Goal: Transaction & Acquisition: Purchase product/service

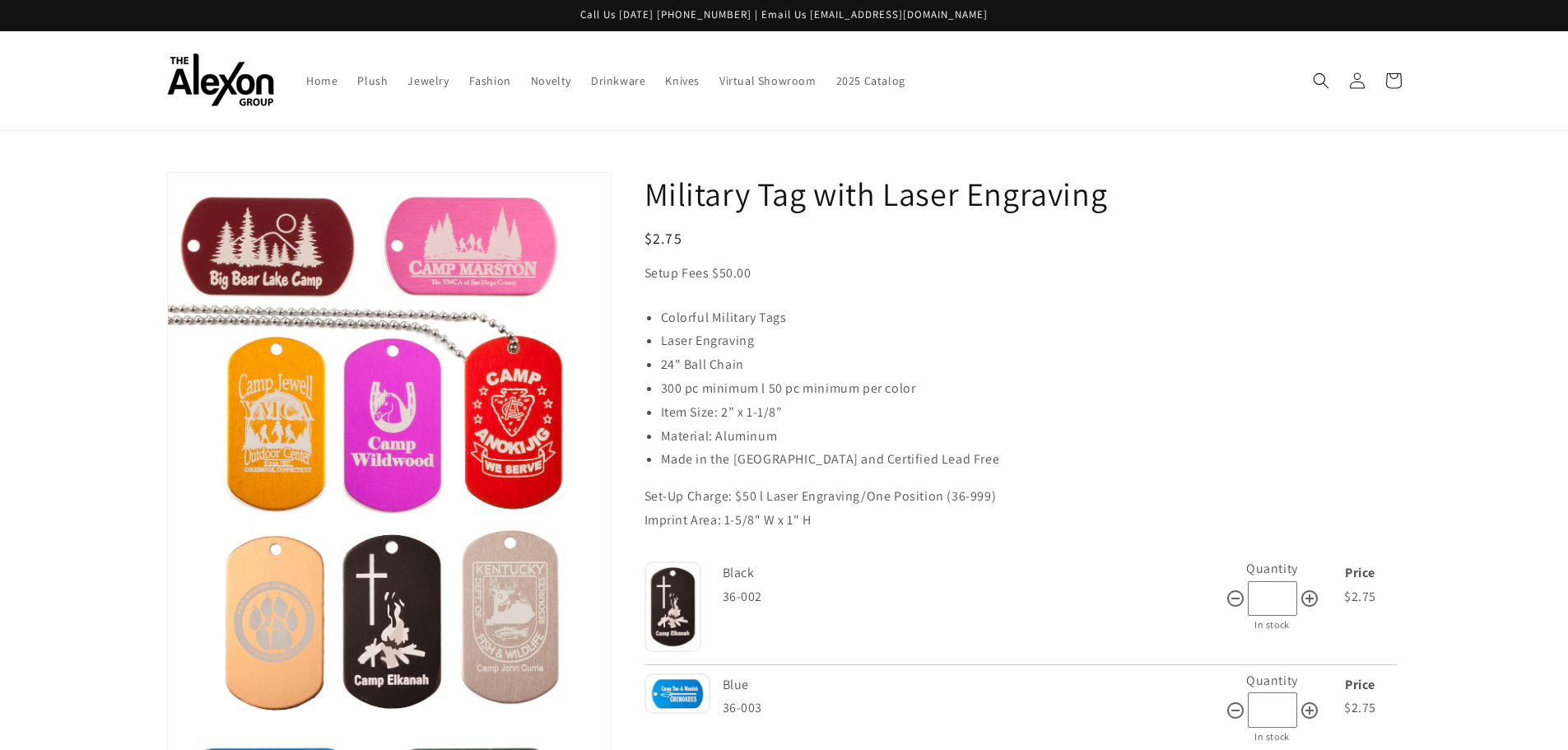
scroll to position [164, 0]
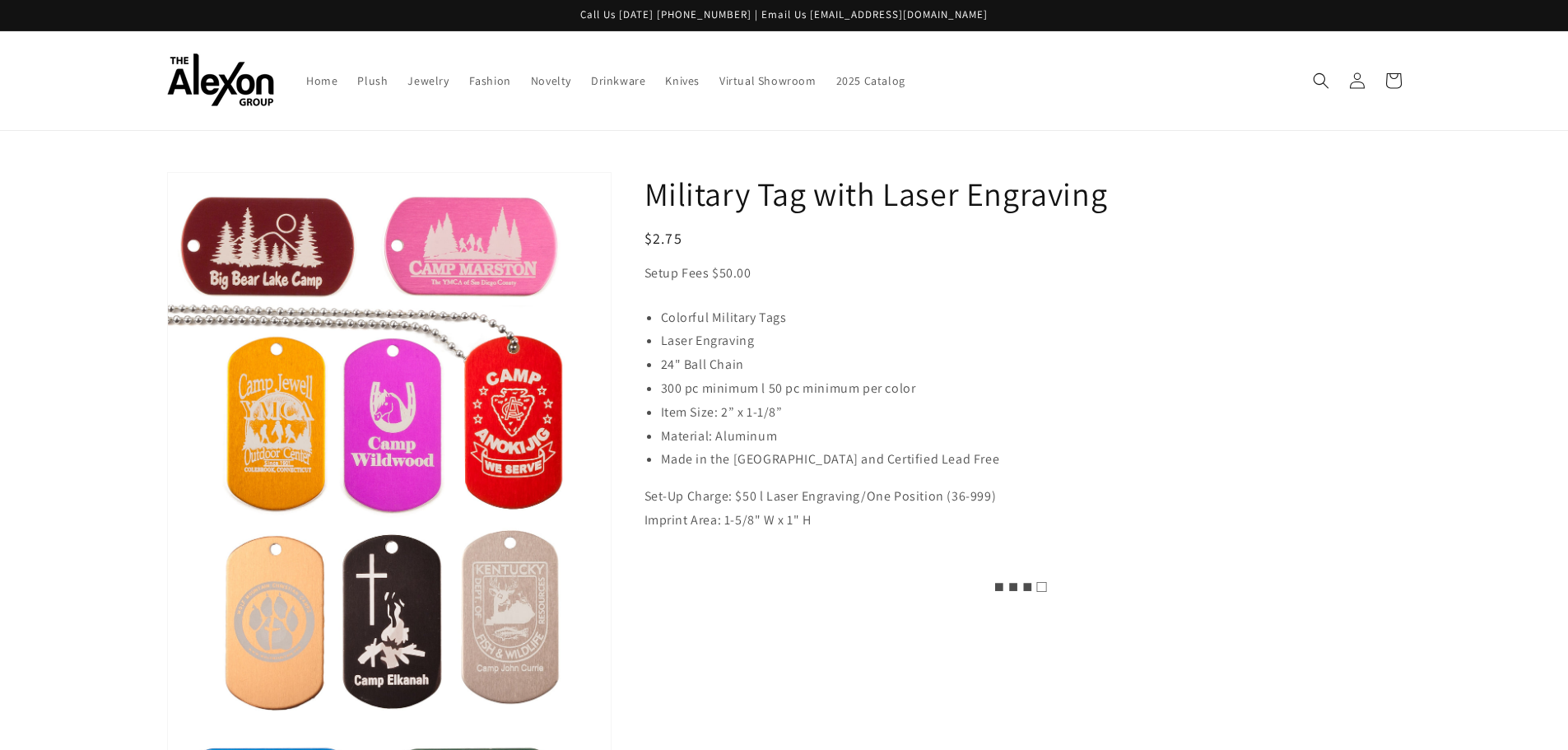
scroll to position [164, 0]
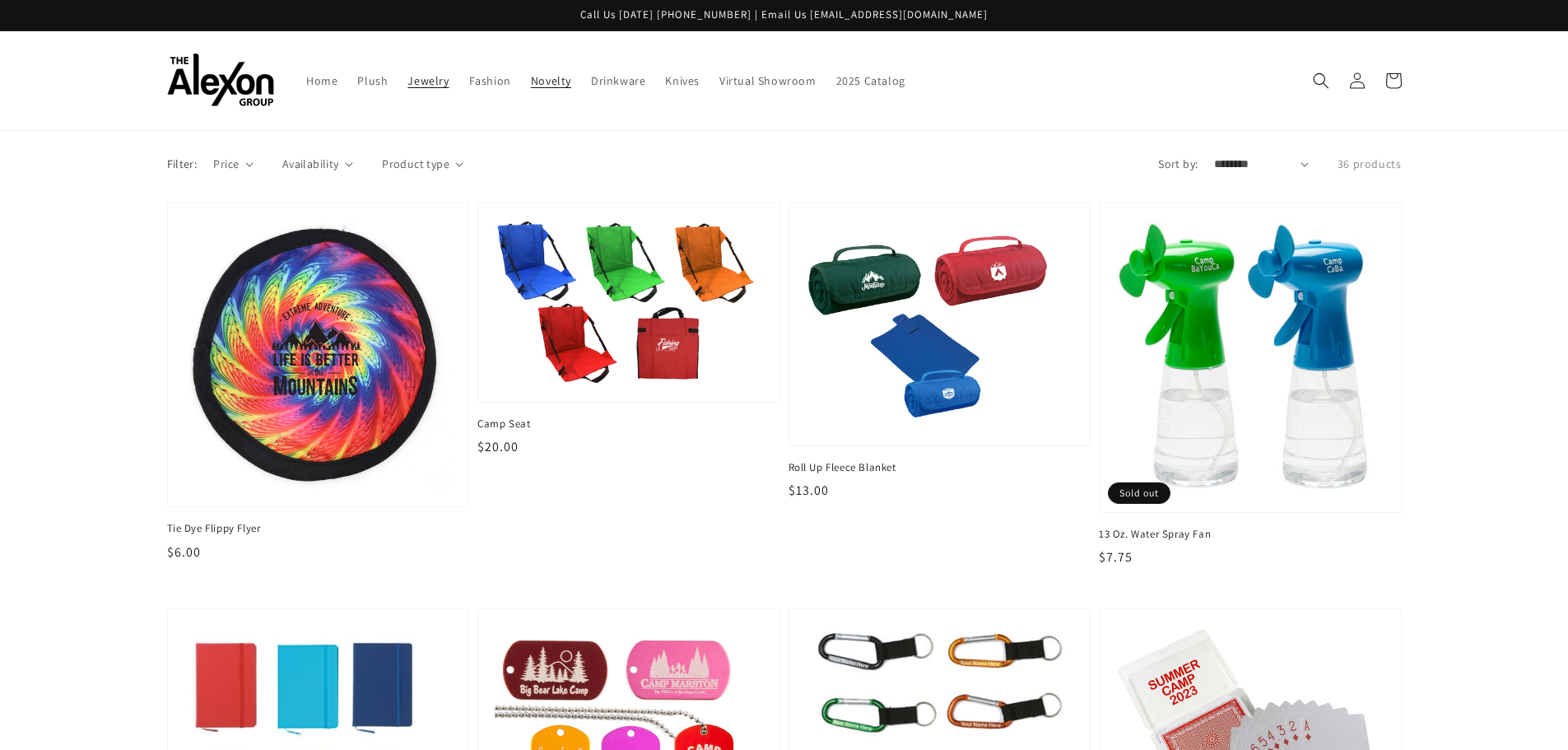
click at [403, 78] on link "Jewelry" at bounding box center [428, 81] width 61 height 35
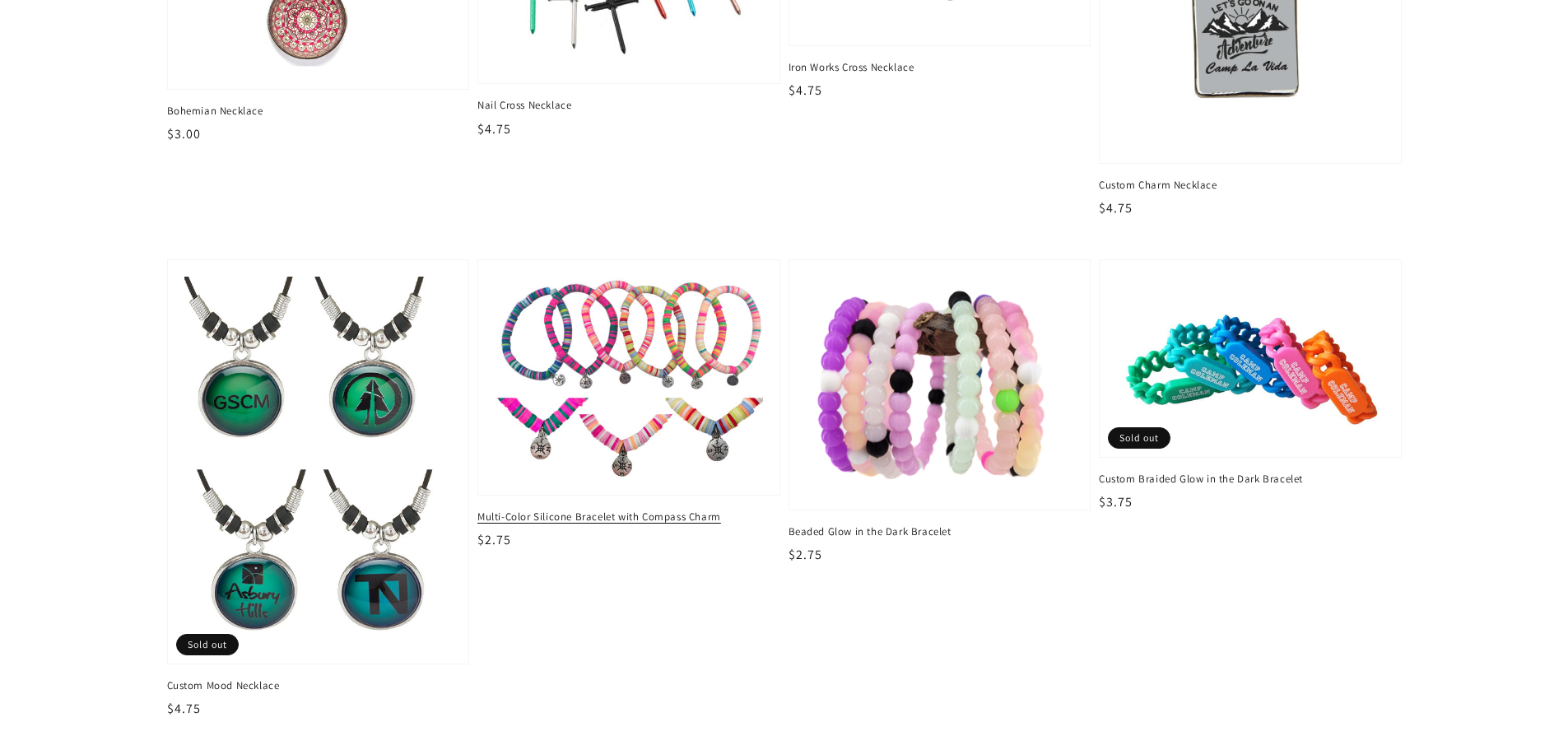
scroll to position [2551, 0]
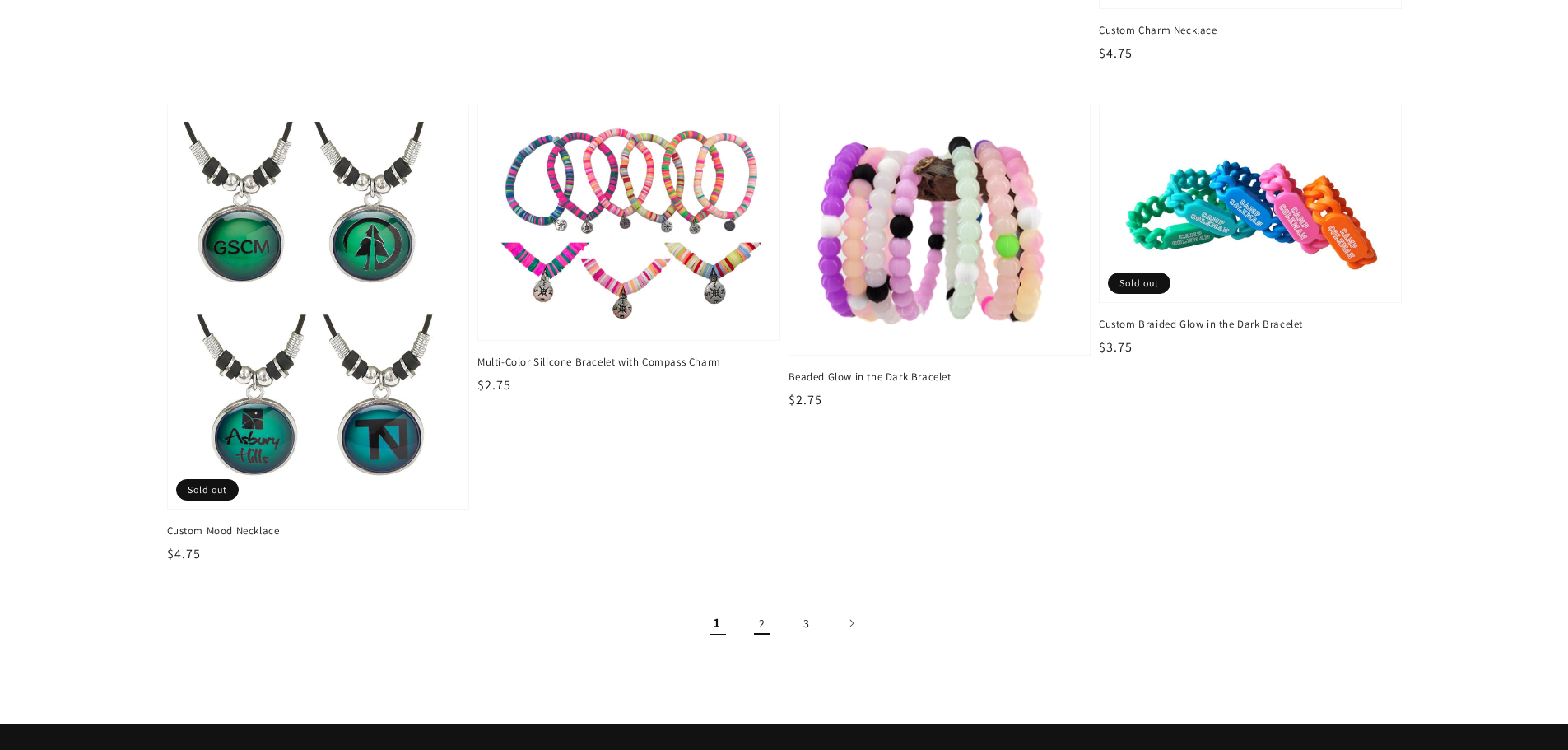
click at [758, 622] on link "2" at bounding box center [762, 623] width 37 height 37
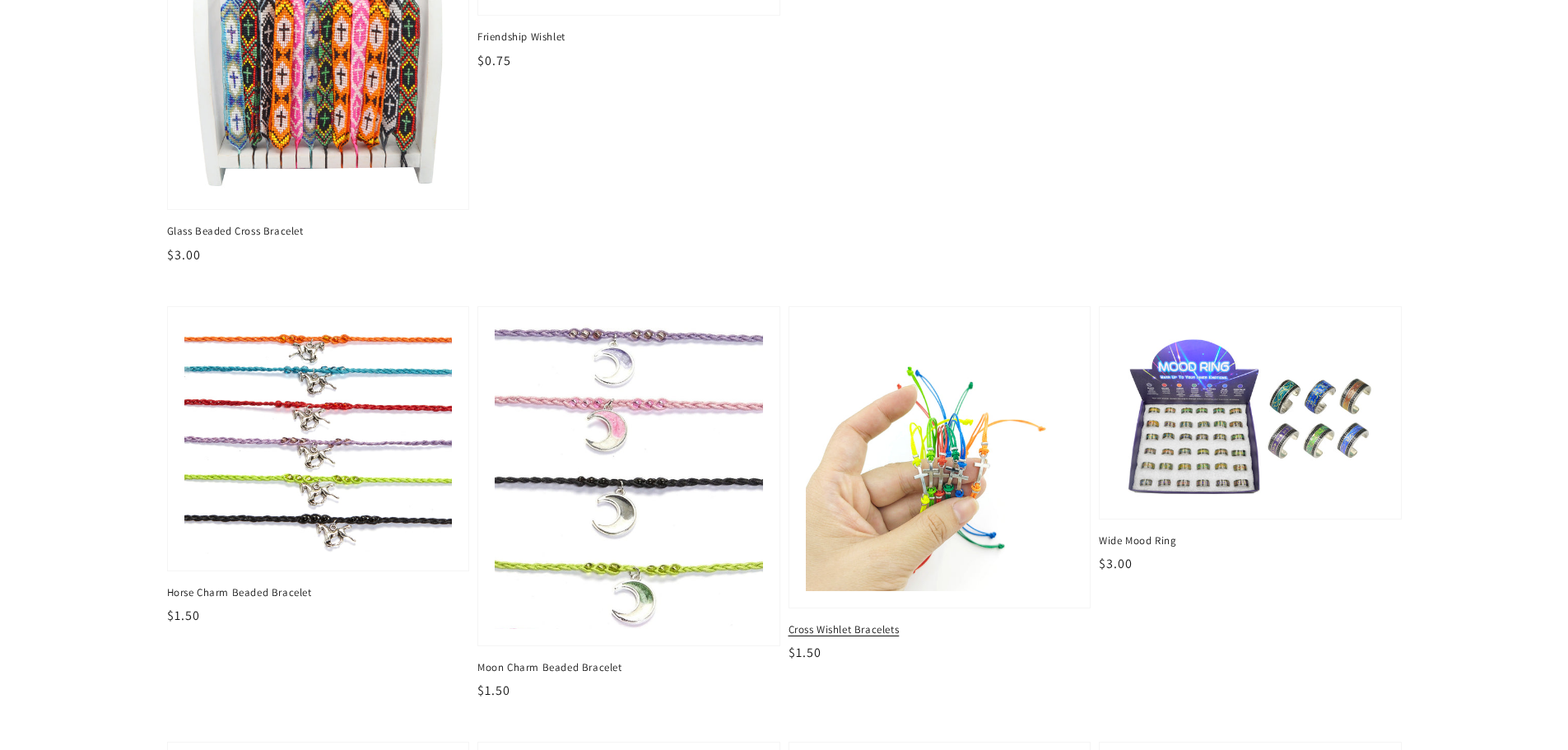
scroll to position [2386, 0]
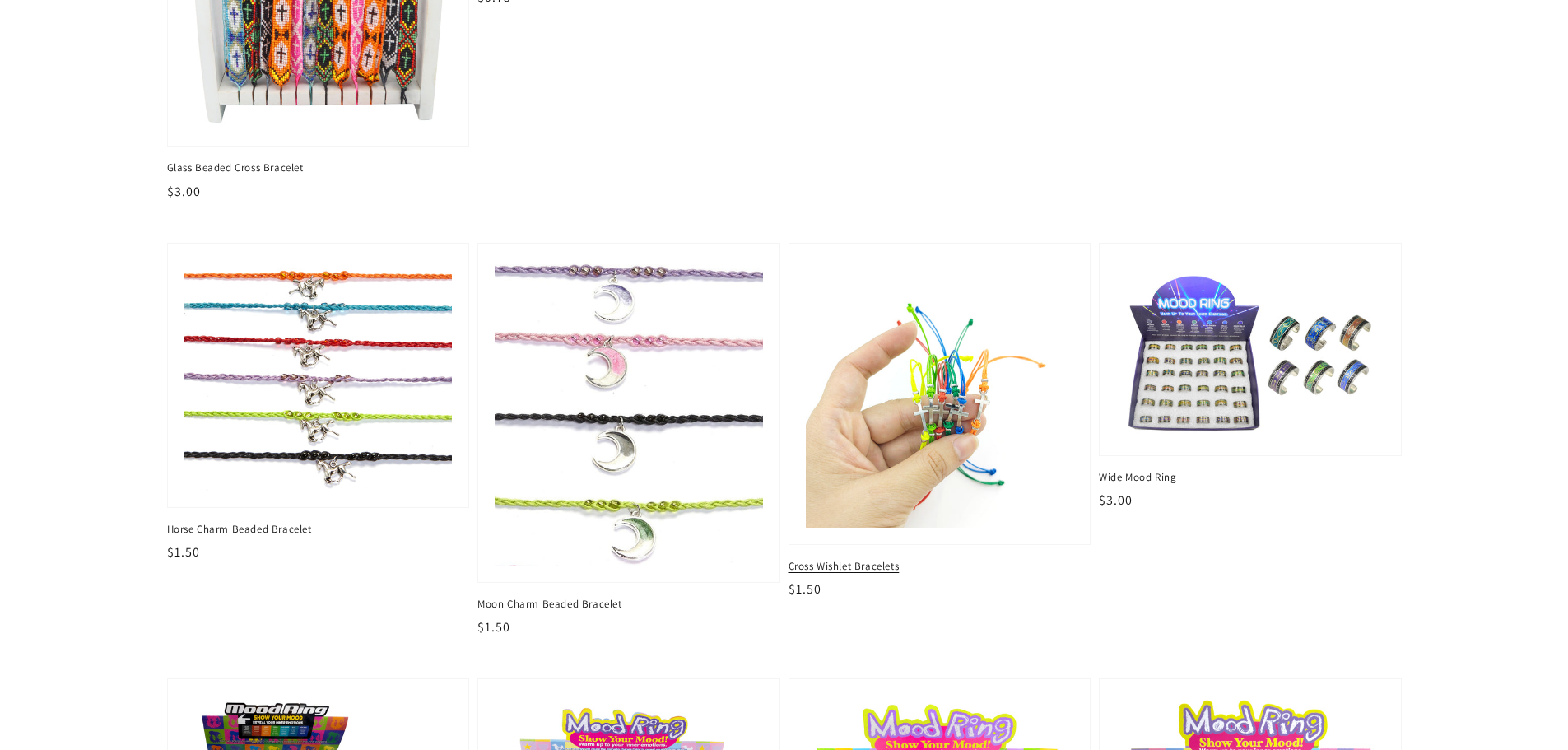
click at [955, 441] on img at bounding box center [939, 393] width 276 height 275
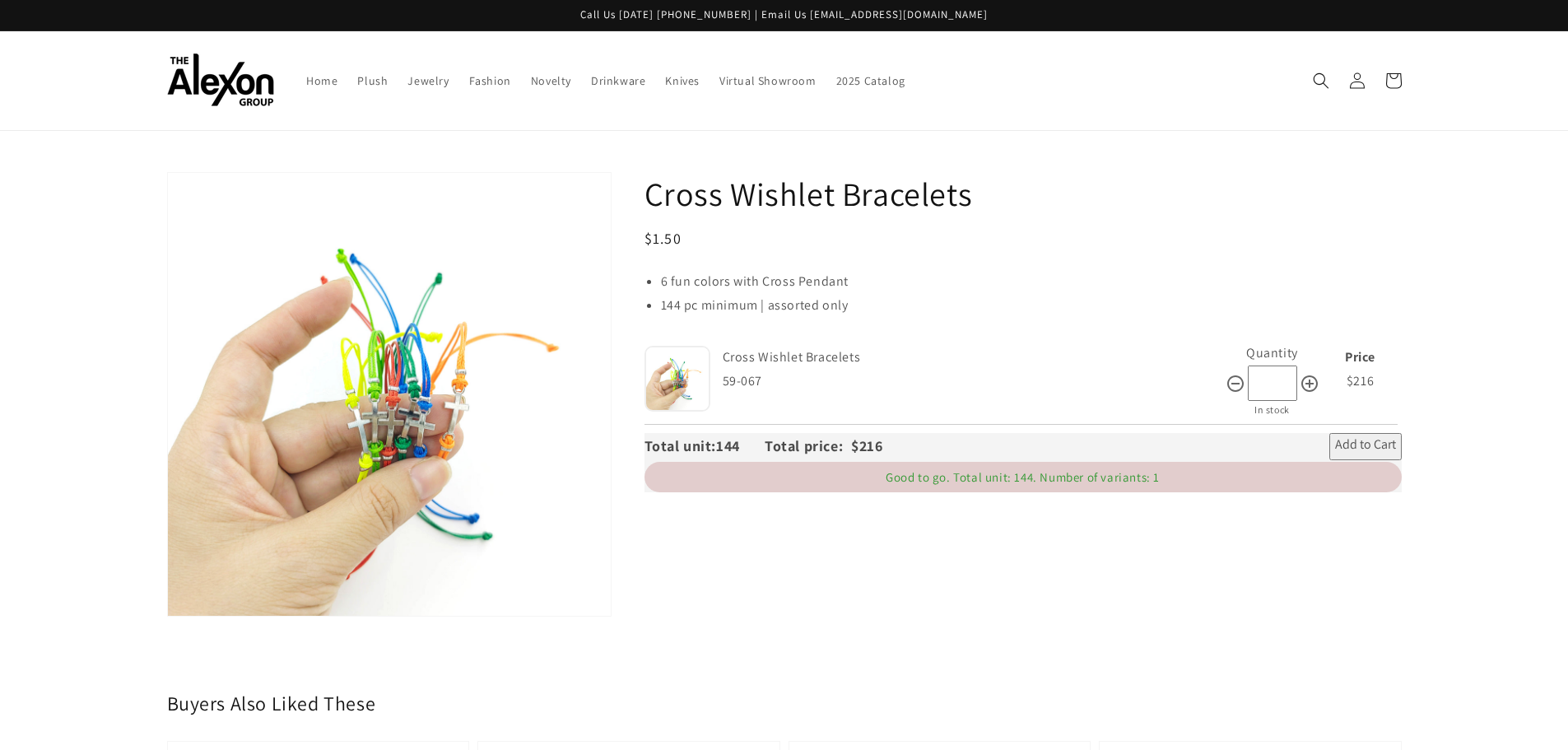
click at [1431, 394] on section "Skip to product information Open media 1 in gallery view 1 / of 1 Cross Wishlet…" at bounding box center [784, 410] width 1317 height 477
click at [1309, 383] on icon at bounding box center [1309, 383] width 17 height 17
click at [1233, 384] on icon at bounding box center [1235, 383] width 20 height 20
type input "***"
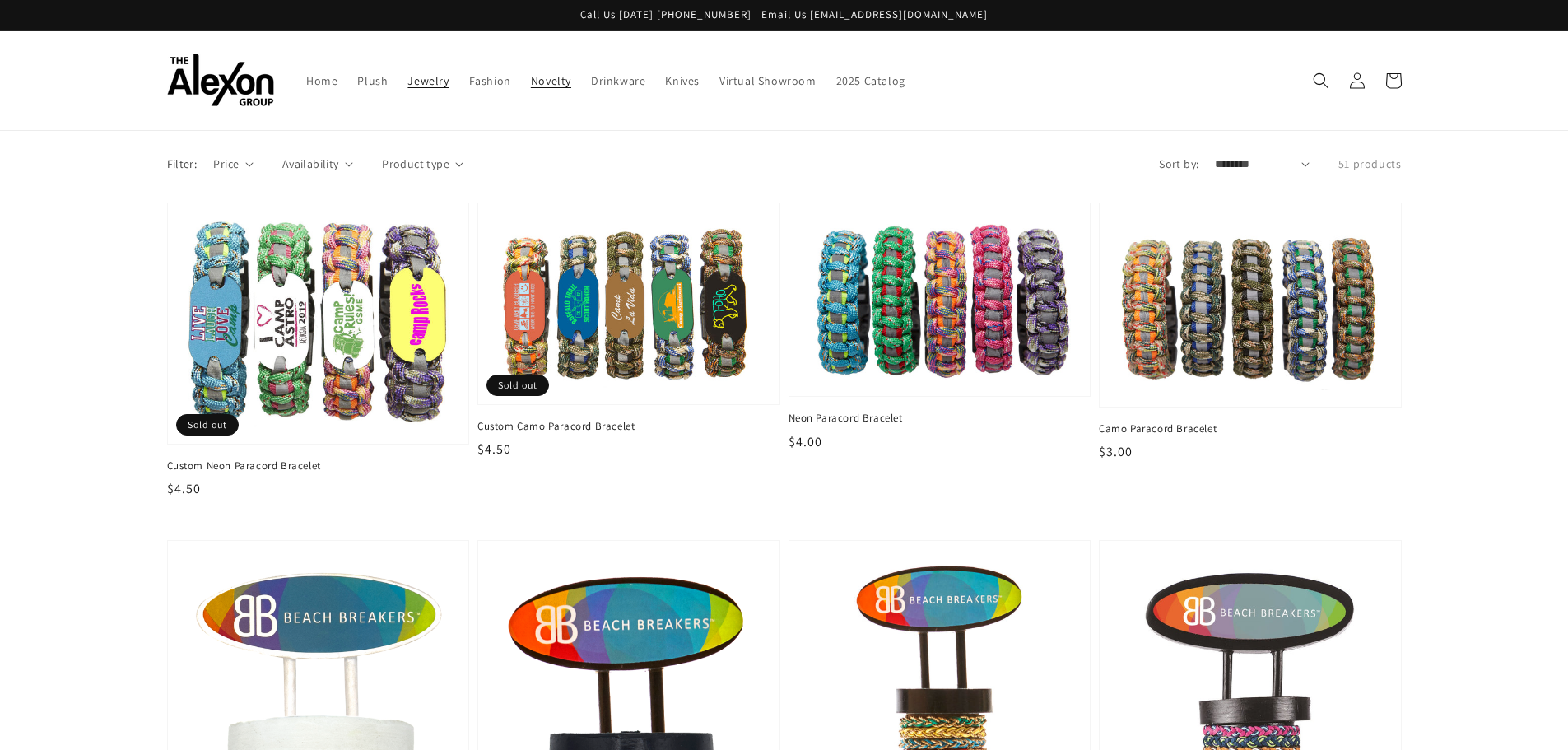
click at [558, 82] on span "Novelty" at bounding box center [551, 80] width 40 height 15
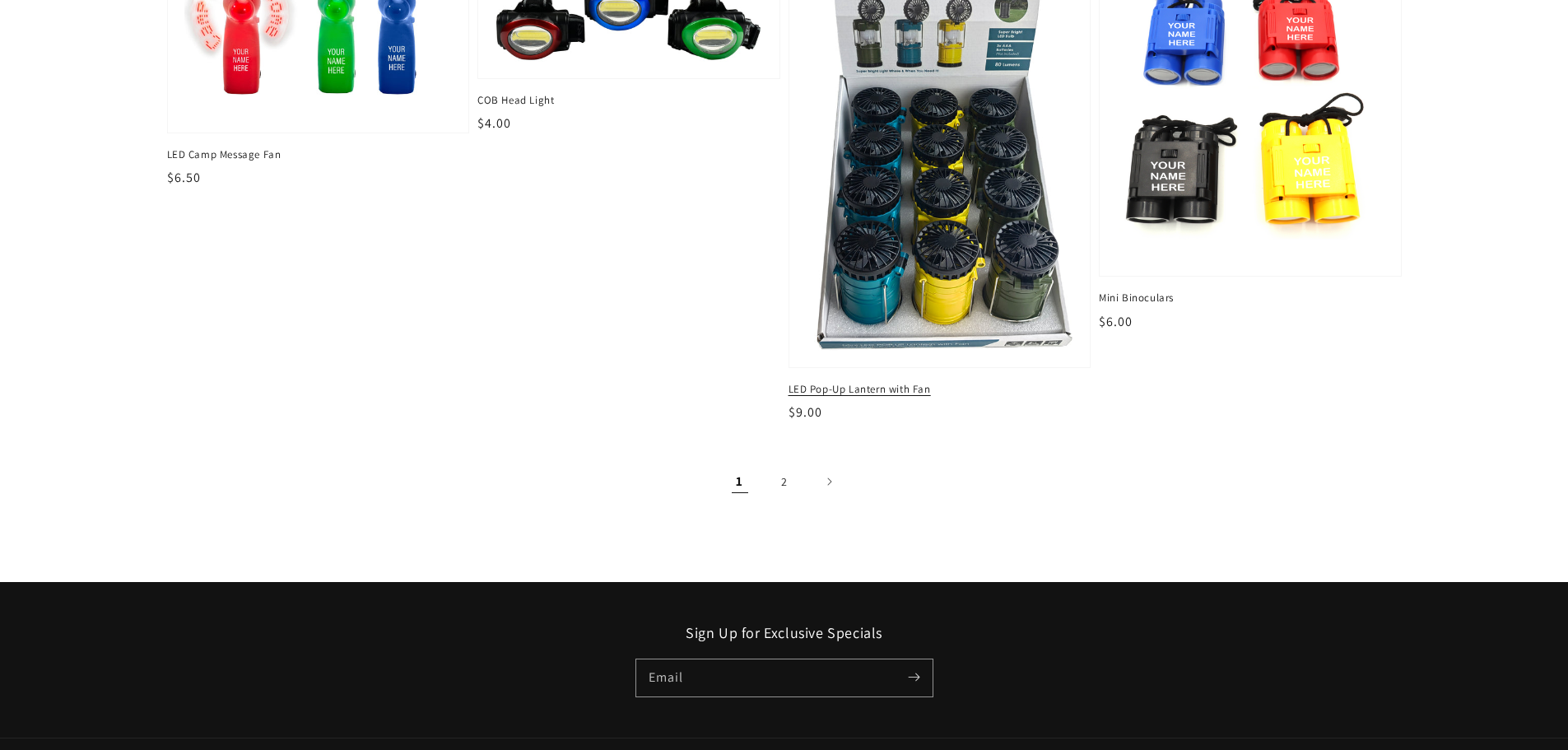
scroll to position [2551, 0]
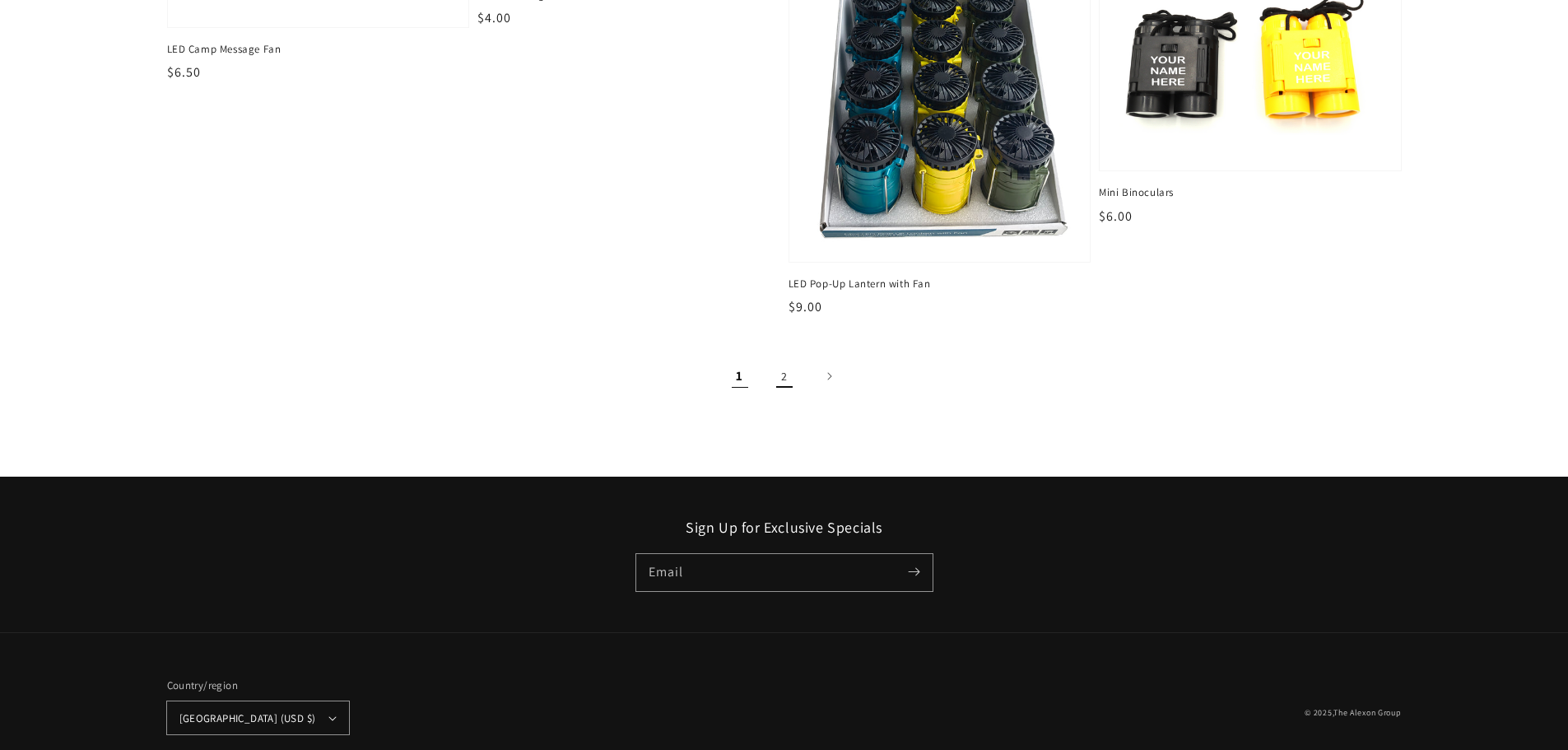
click at [791, 385] on link "2" at bounding box center [785, 376] width 37 height 37
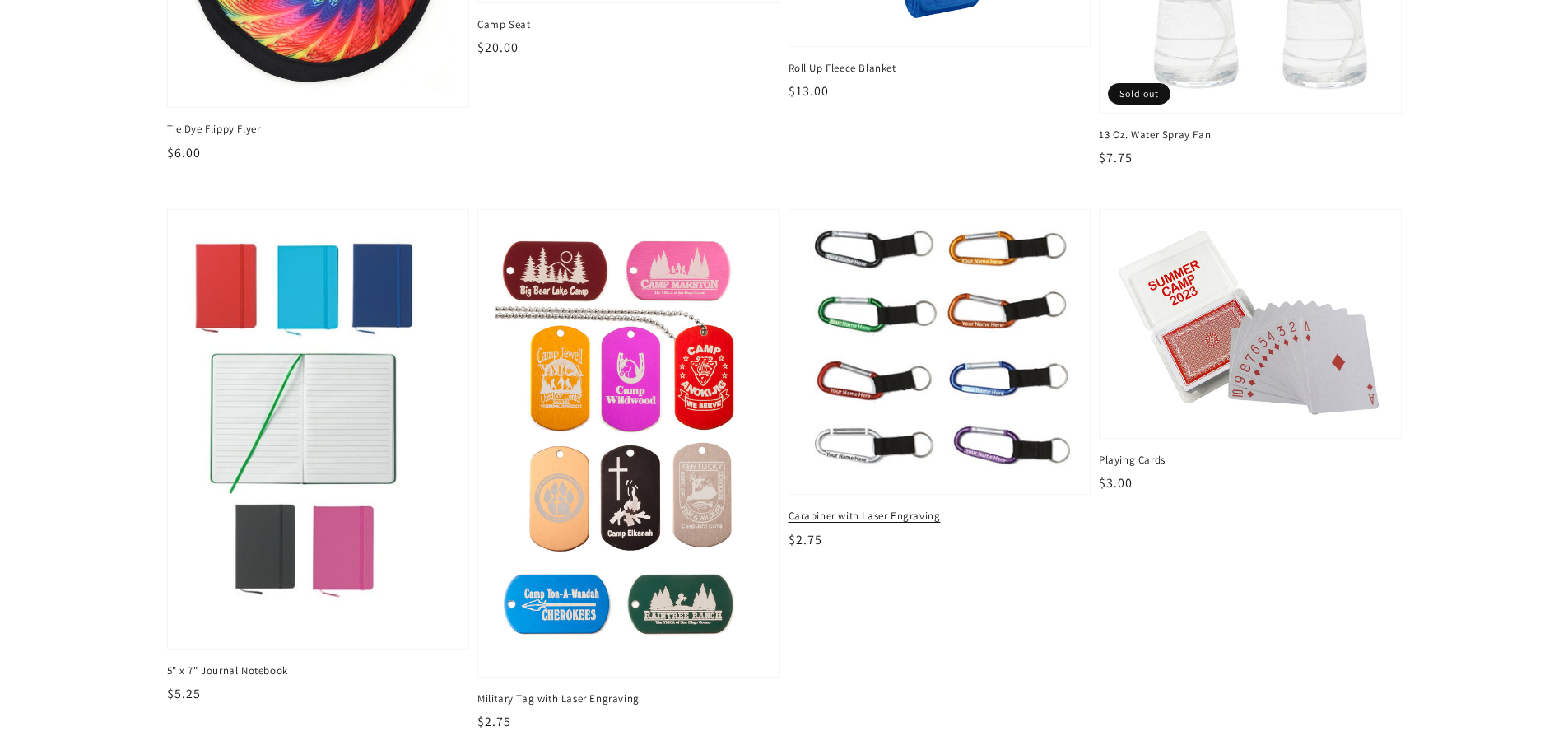
scroll to position [494, 0]
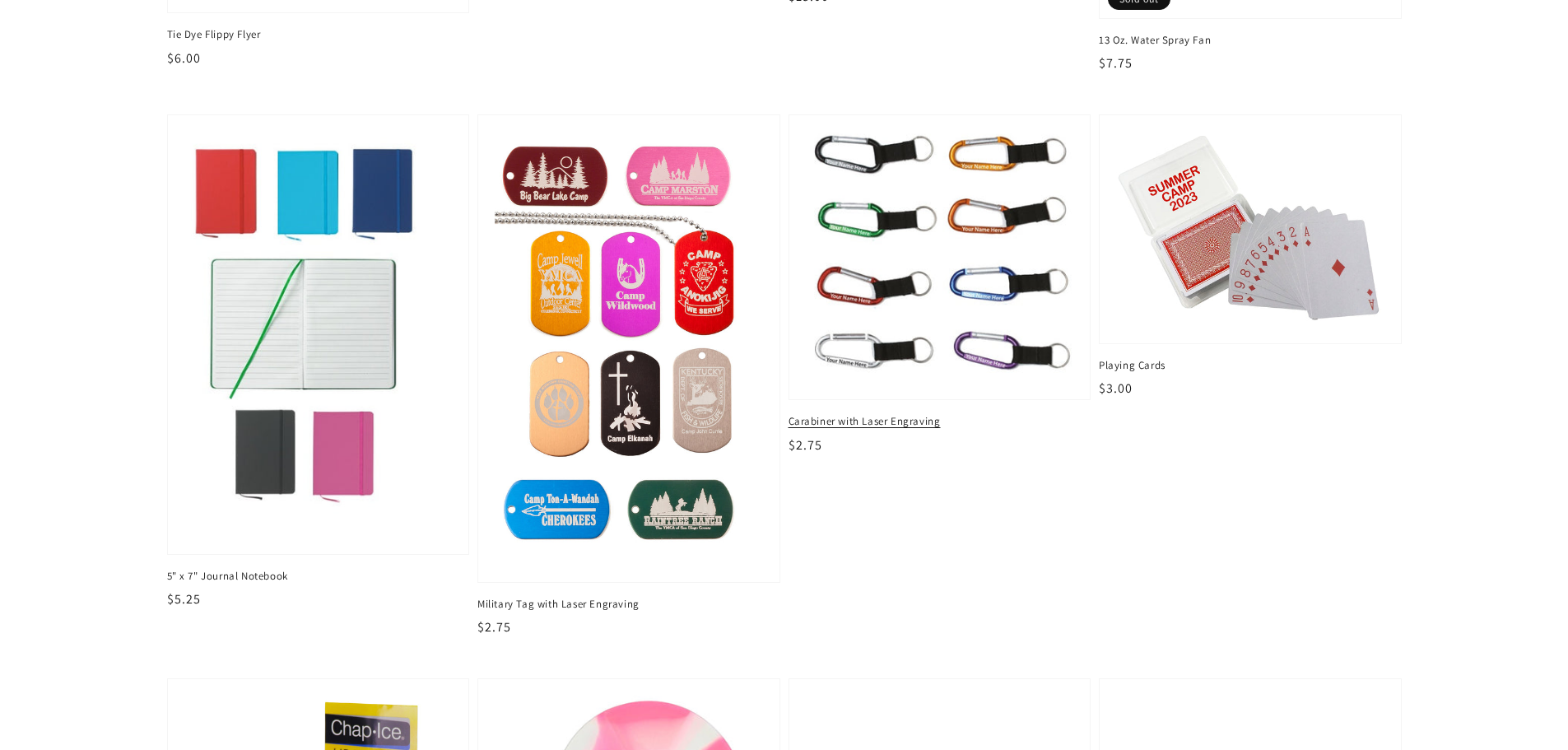
click at [956, 368] on img at bounding box center [939, 256] width 276 height 258
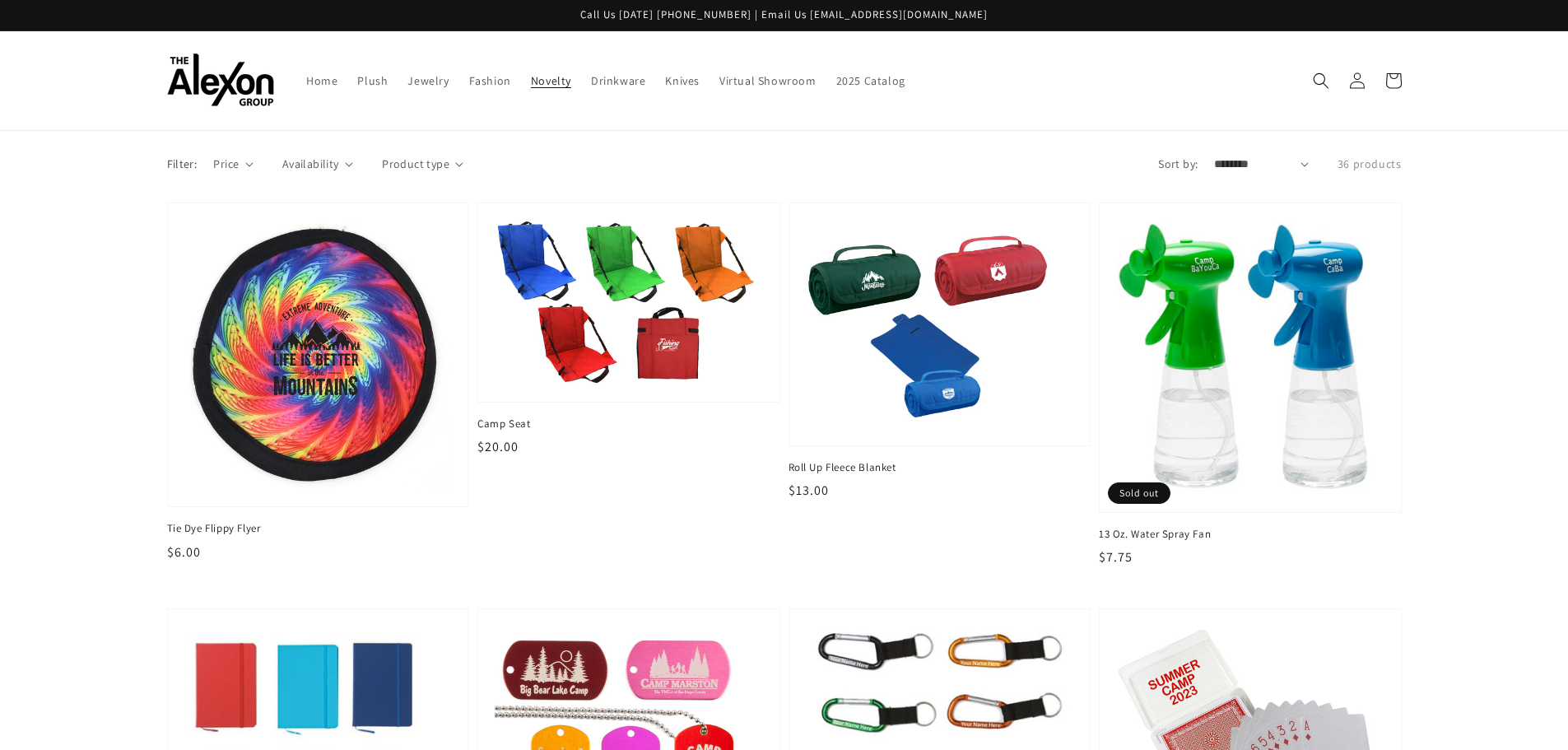
scroll to position [494, 0]
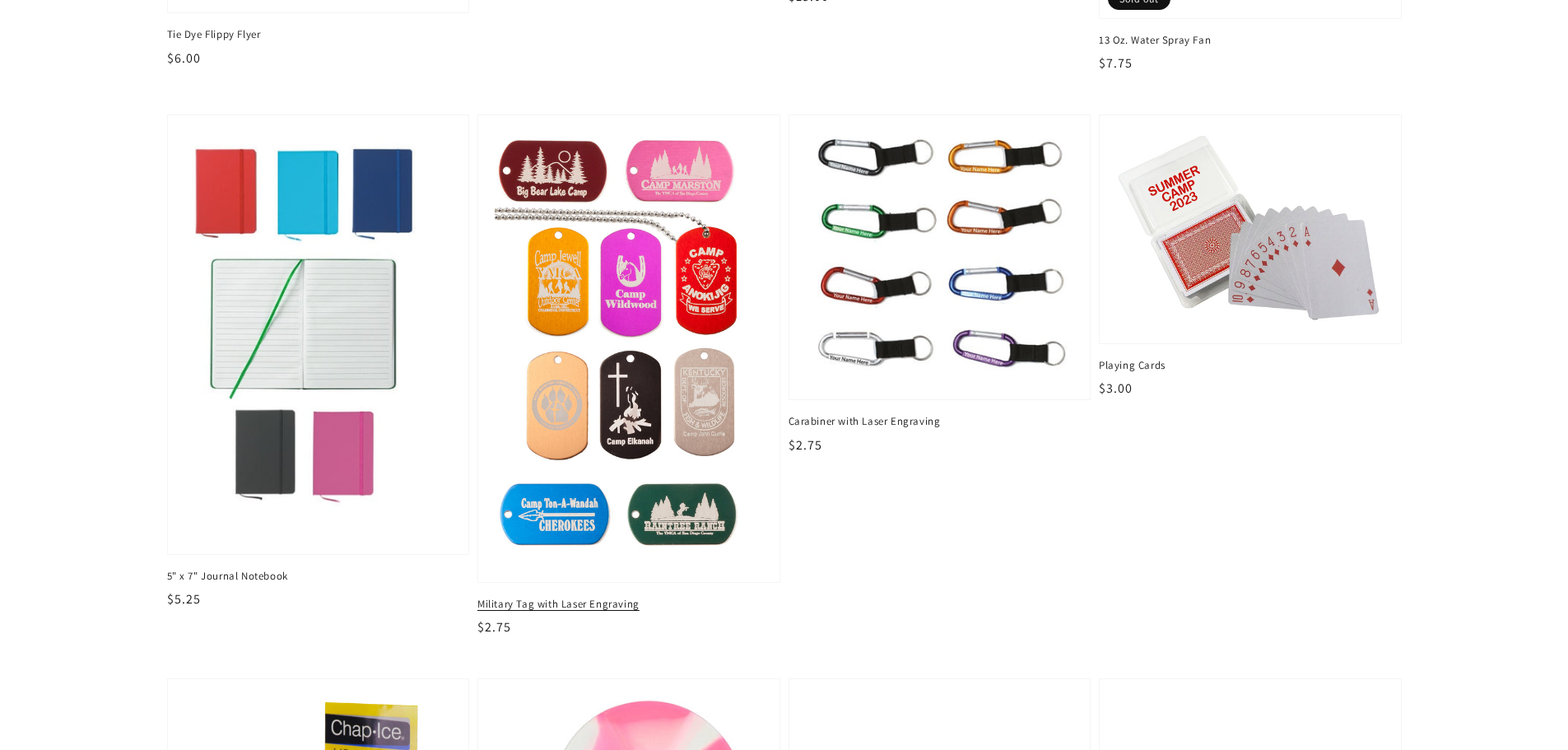
click at [651, 334] on img at bounding box center [628, 348] width 276 height 447
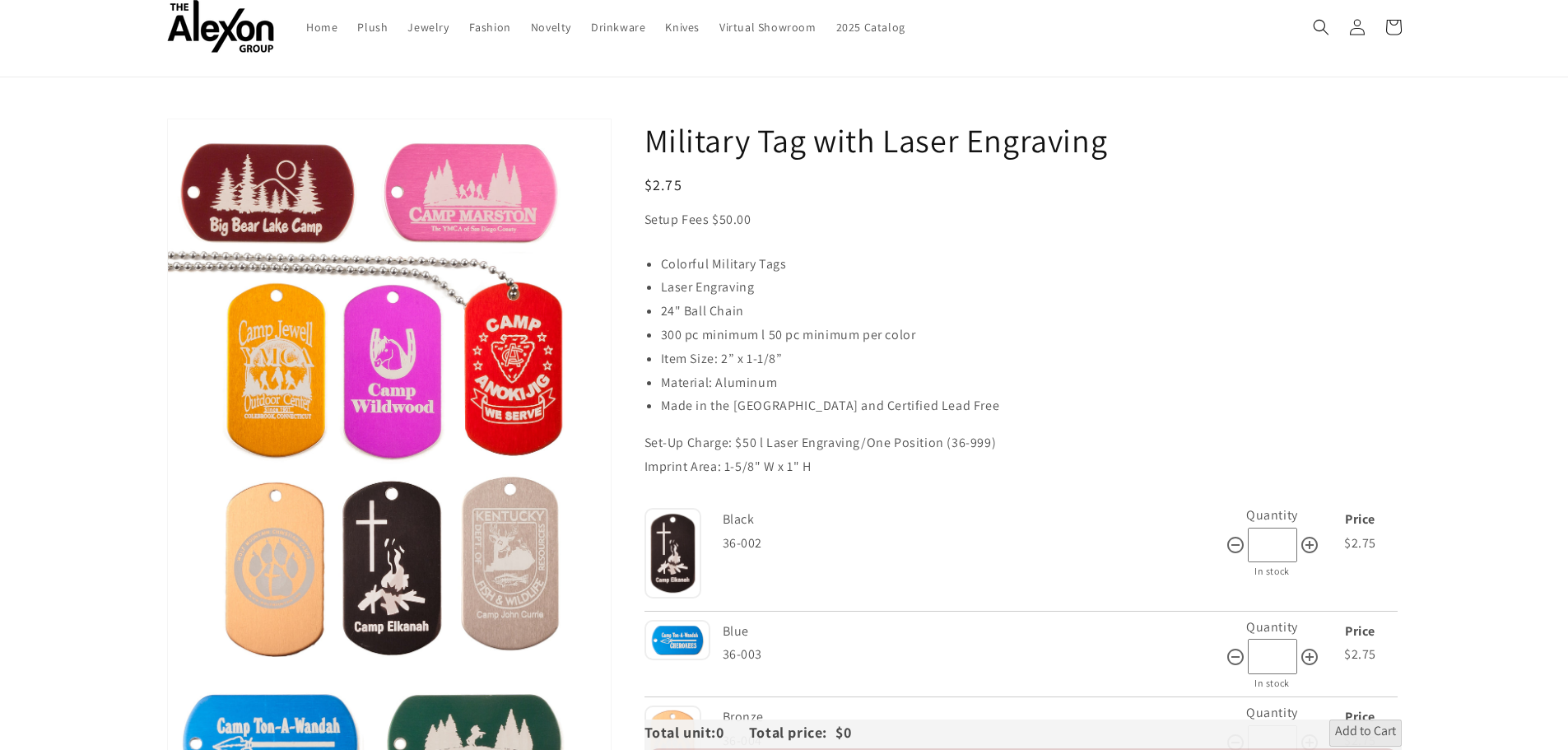
scroll to position [83, 0]
